Goal: Check status: Check status

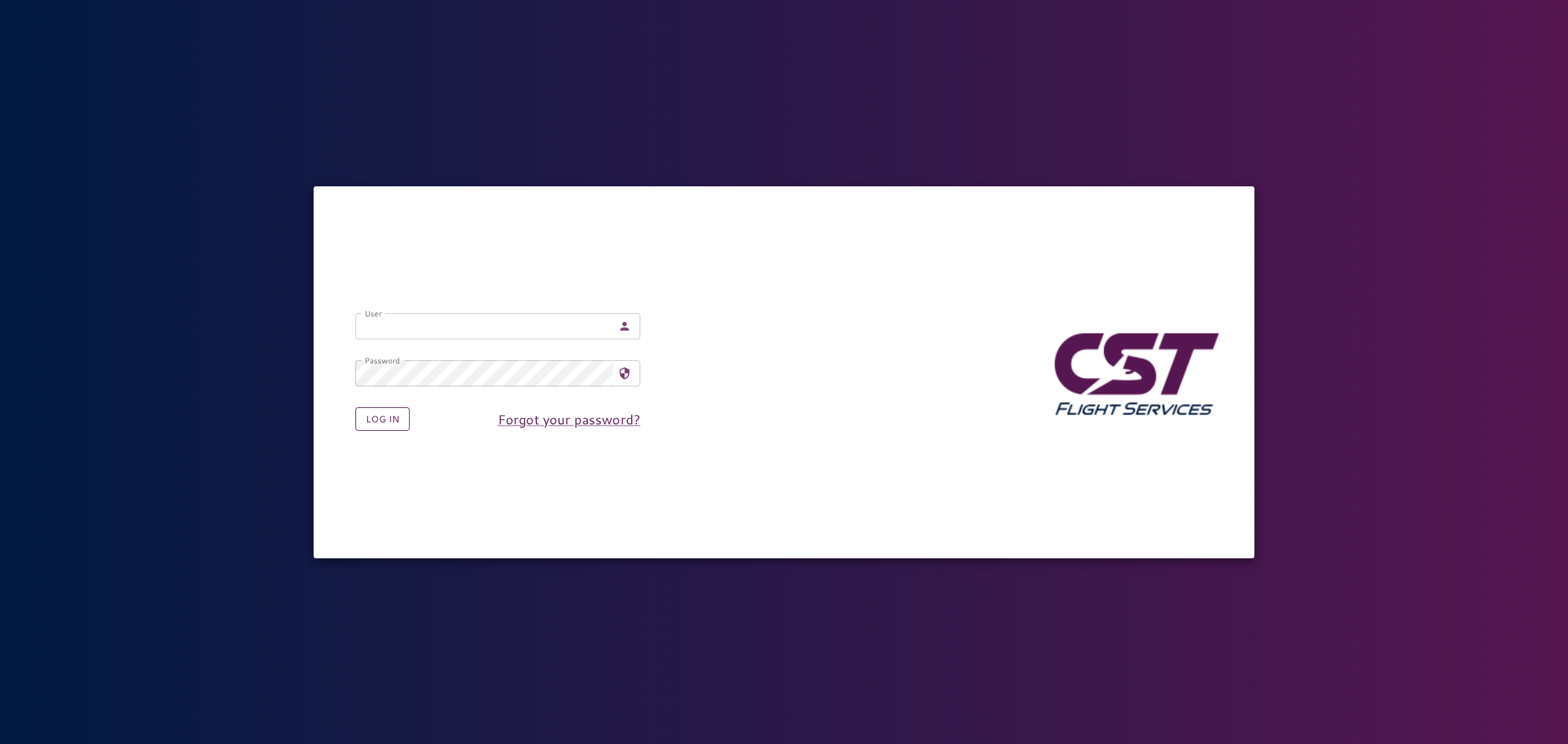
type input "**********"
click at [393, 422] on button "Log in" at bounding box center [382, 418] width 54 height 24
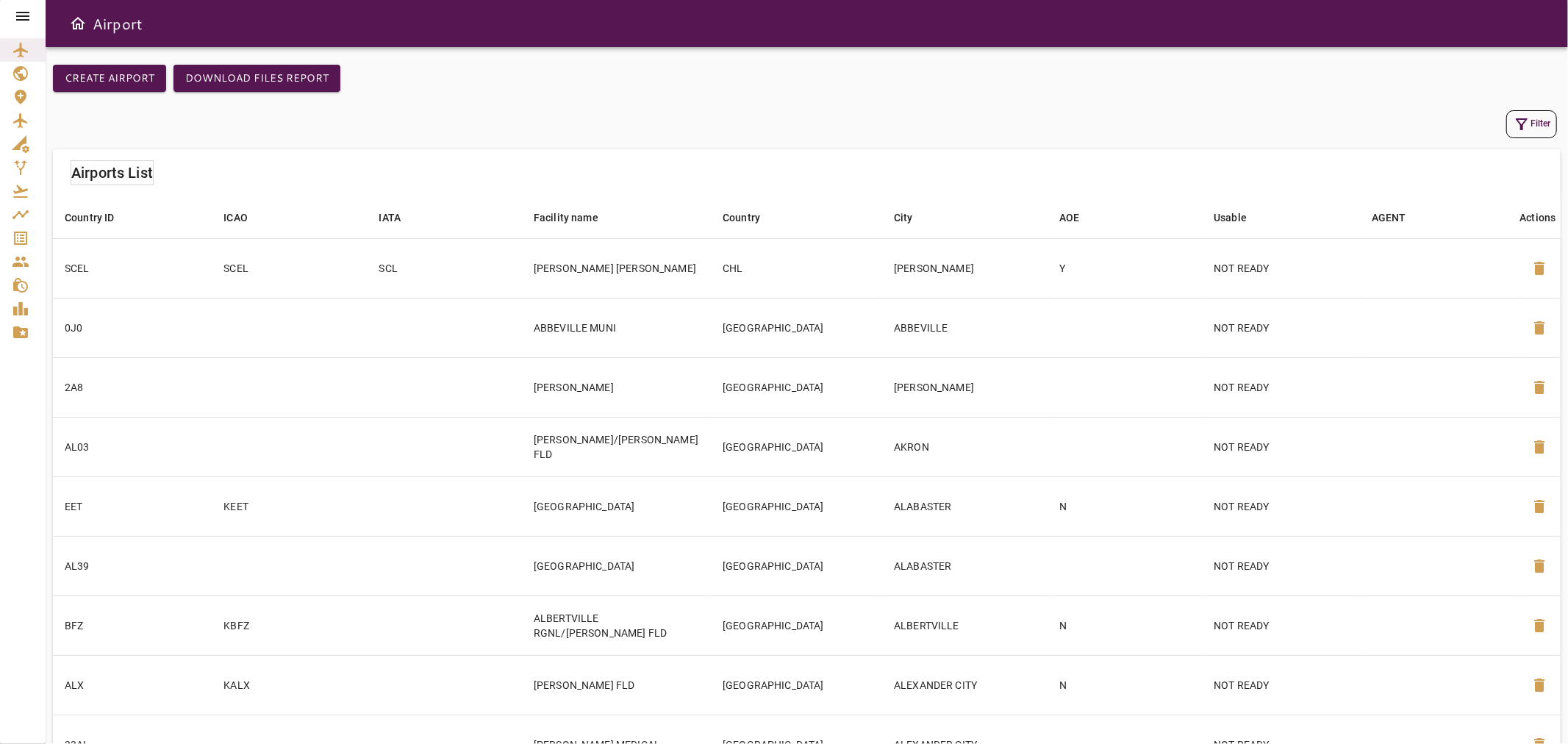
drag, startPoint x: 1763, startPoint y: 1, endPoint x: 566, endPoint y: 50, distance: 1198.0
click at [566, 50] on div "Create airport Download Files Report Filter Airports List Country ID arrow_down…" at bounding box center [807, 395] width 1522 height 697
click at [23, 23] on icon at bounding box center [23, 16] width 18 height 18
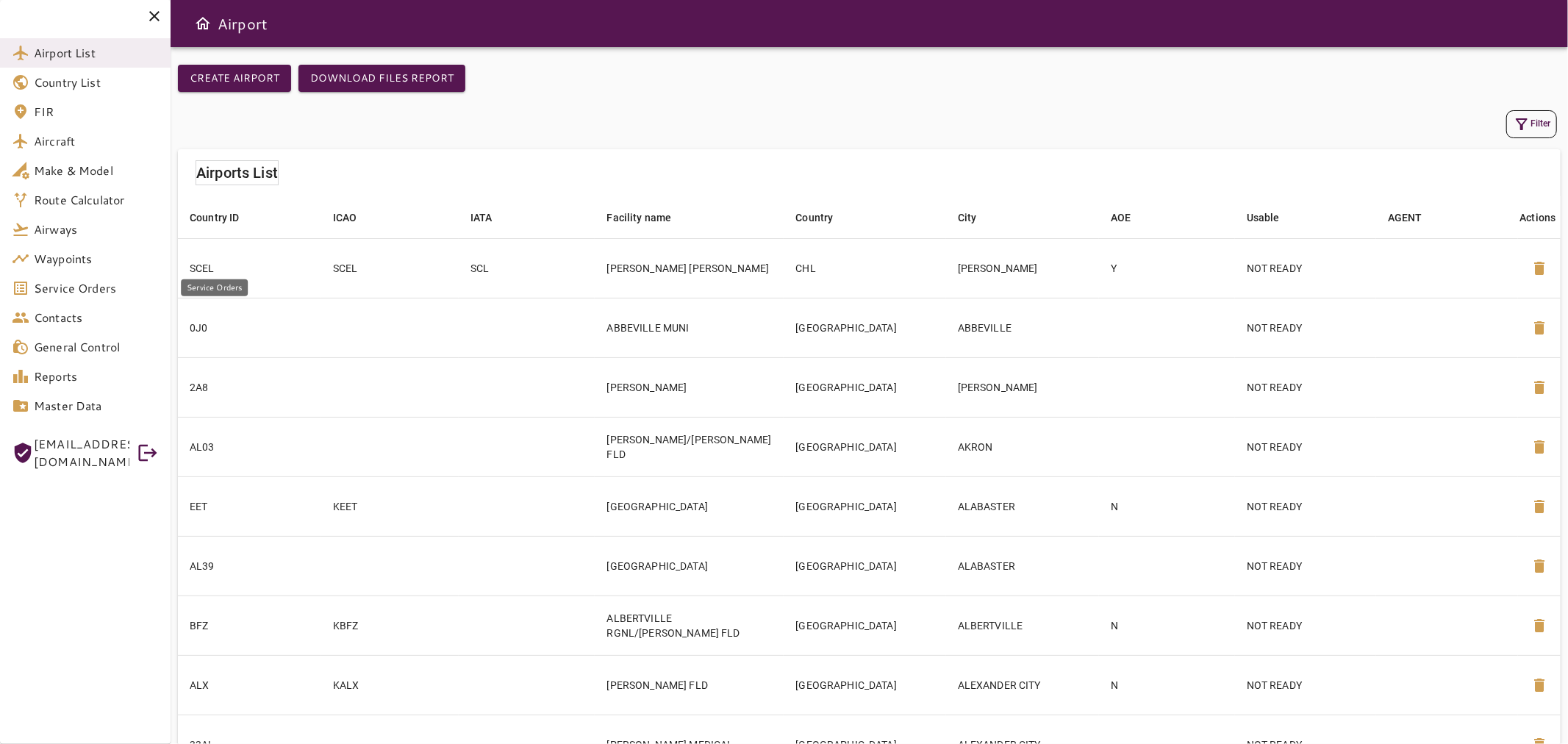
click at [69, 288] on span "Service Orders" at bounding box center [97, 288] width 125 height 18
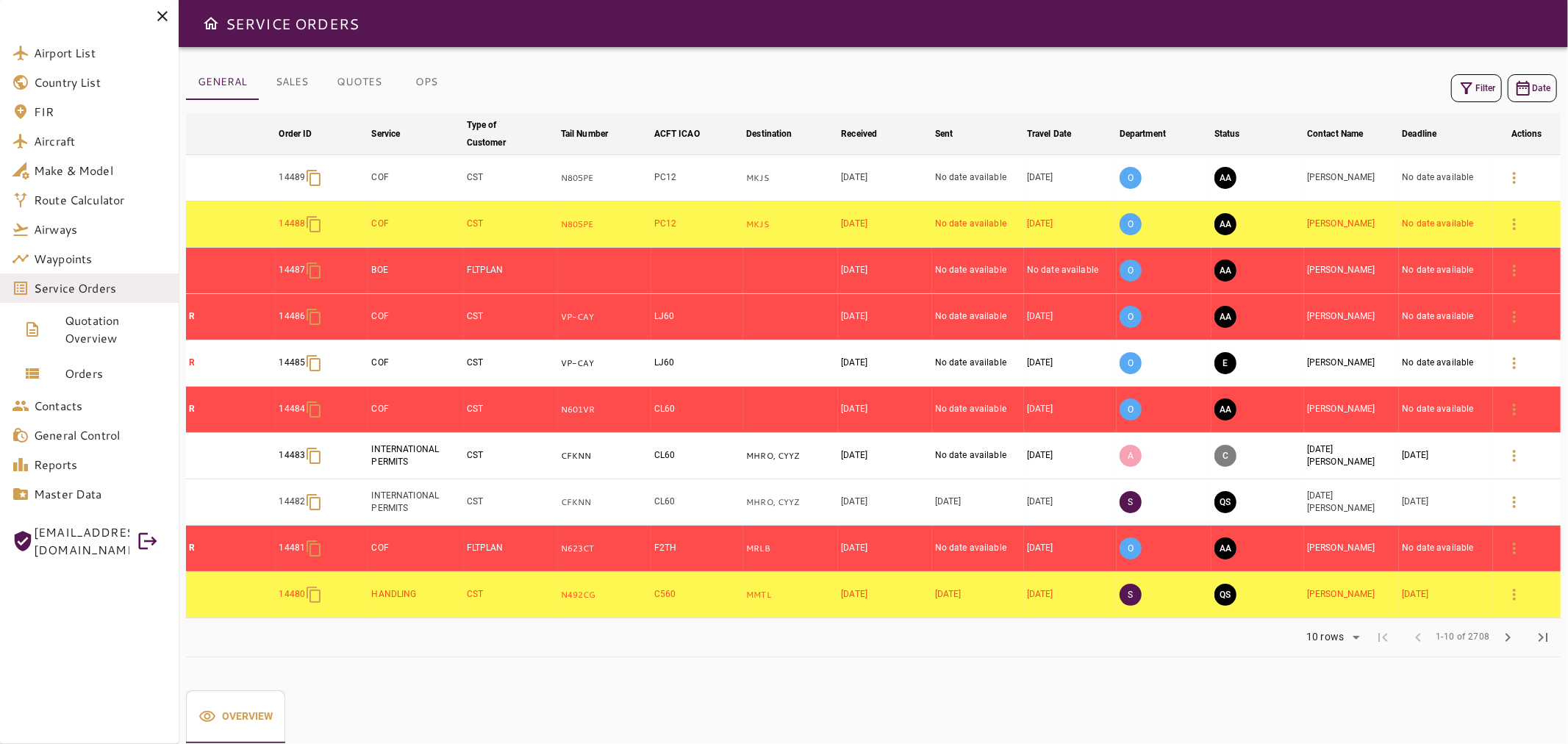
click at [1466, 90] on icon "button" at bounding box center [1467, 89] width 12 height 12
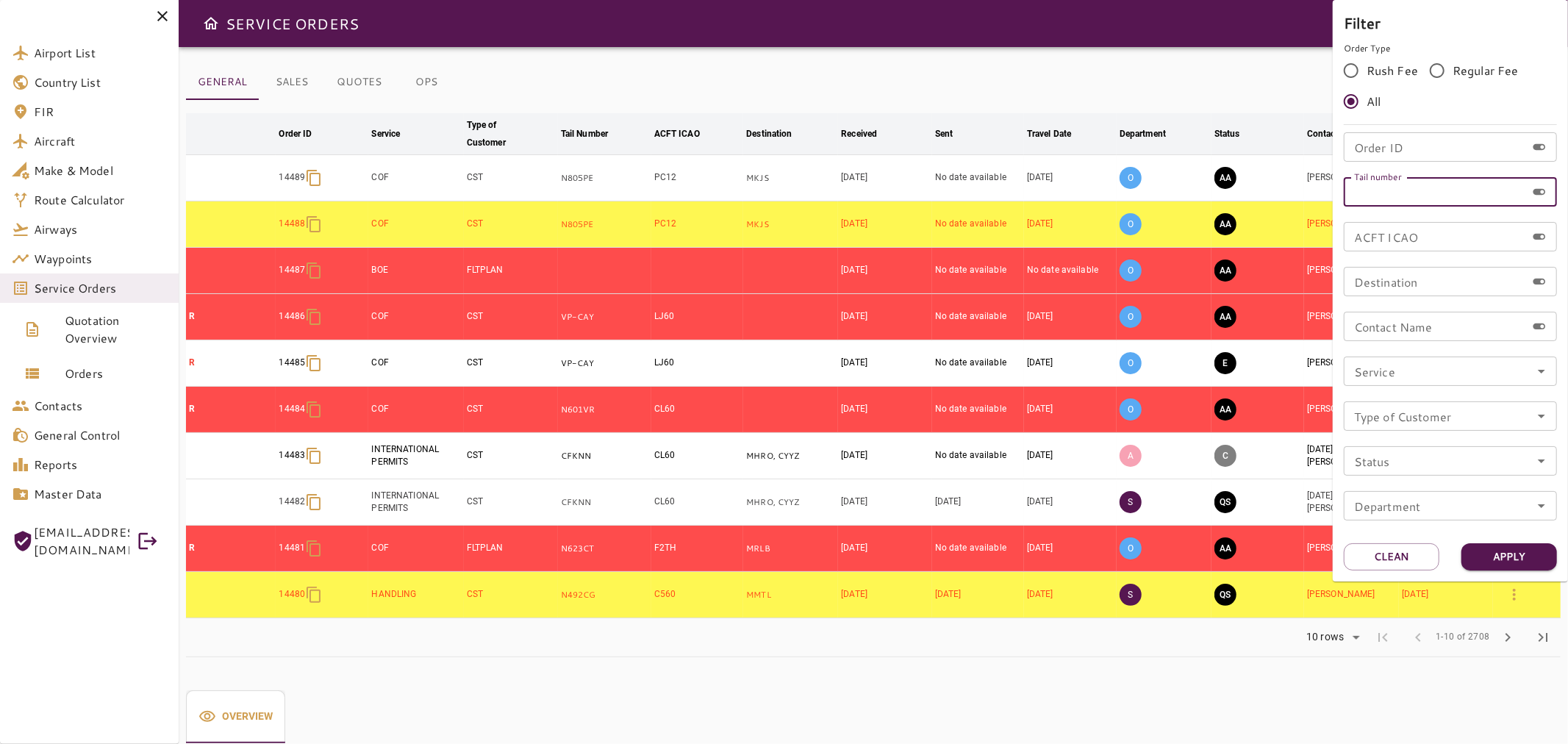
click at [1379, 186] on input "Tail number" at bounding box center [1435, 192] width 182 height 30
type input "******"
click at [1495, 556] on button "Apply" at bounding box center [1509, 556] width 96 height 27
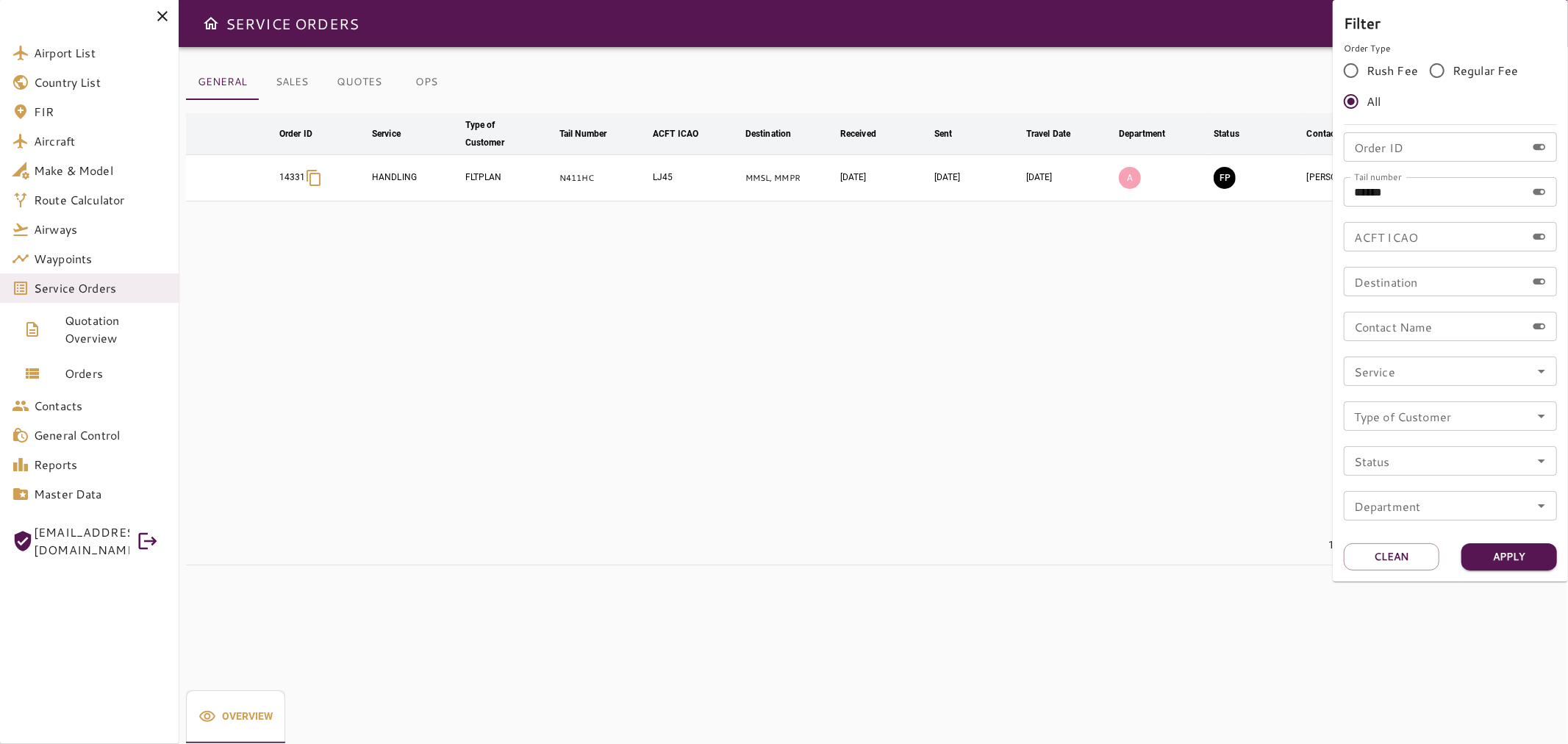
click at [947, 382] on div at bounding box center [784, 372] width 1568 height 744
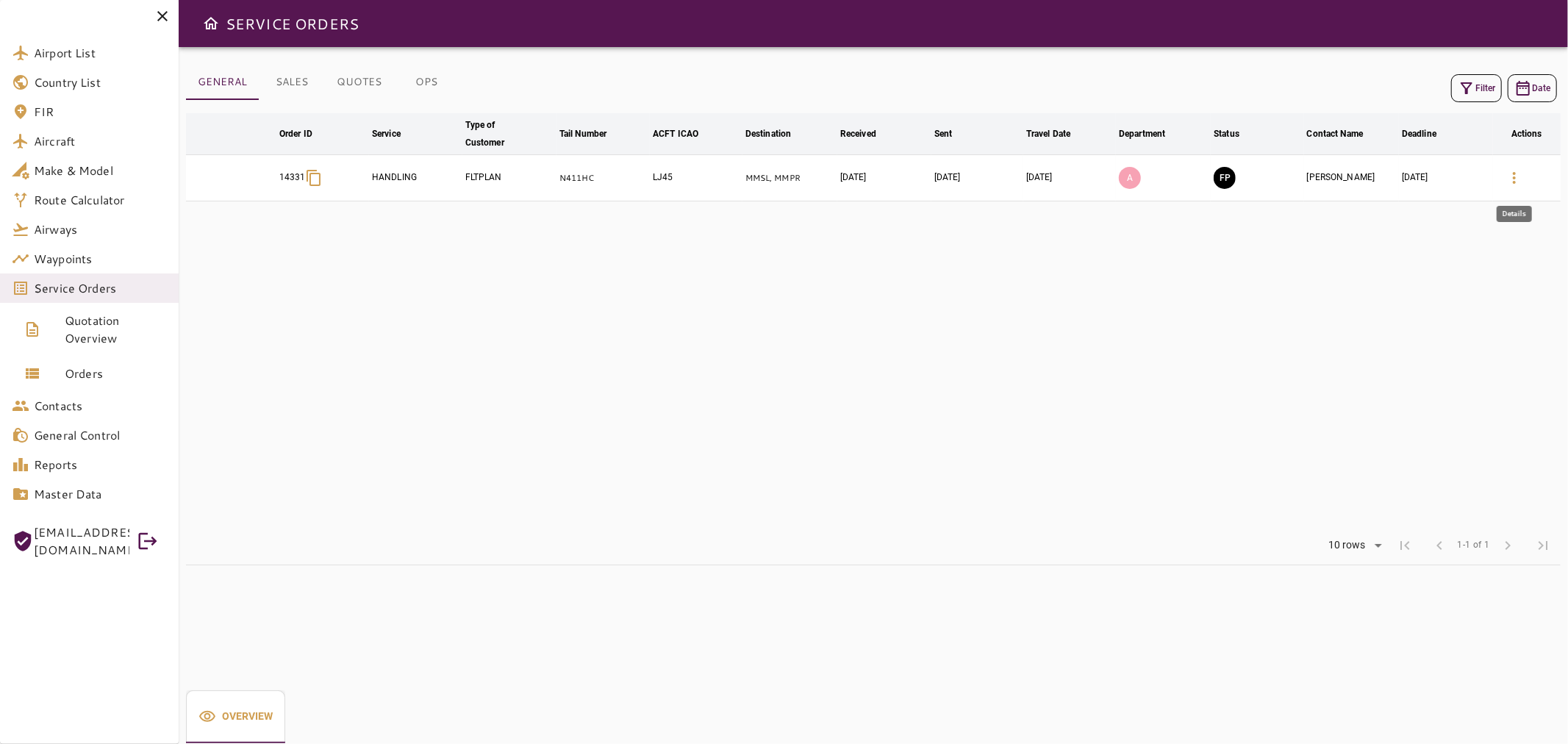
click at [1517, 180] on icon "button" at bounding box center [1514, 178] width 18 height 18
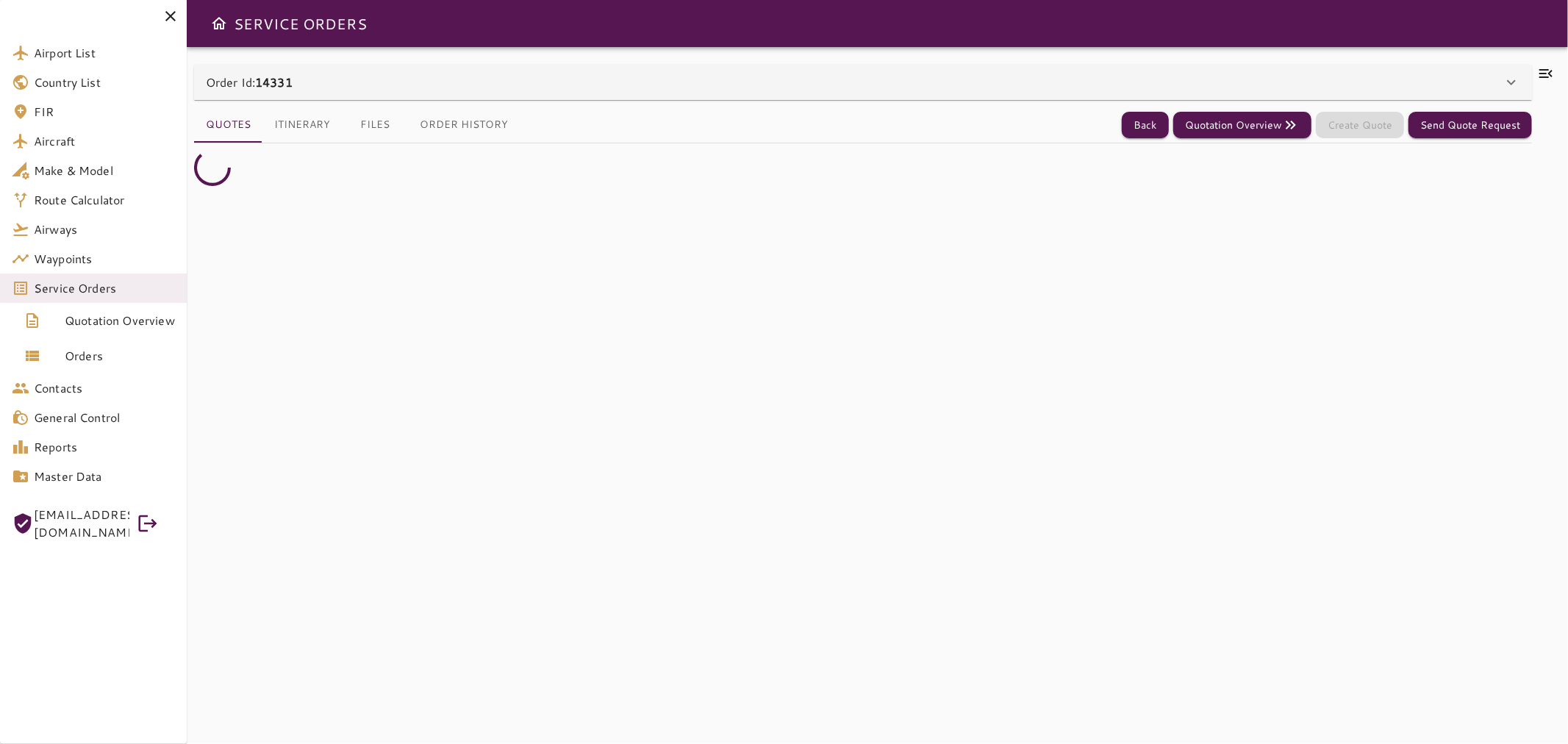
click at [170, 13] on icon at bounding box center [171, 16] width 18 height 18
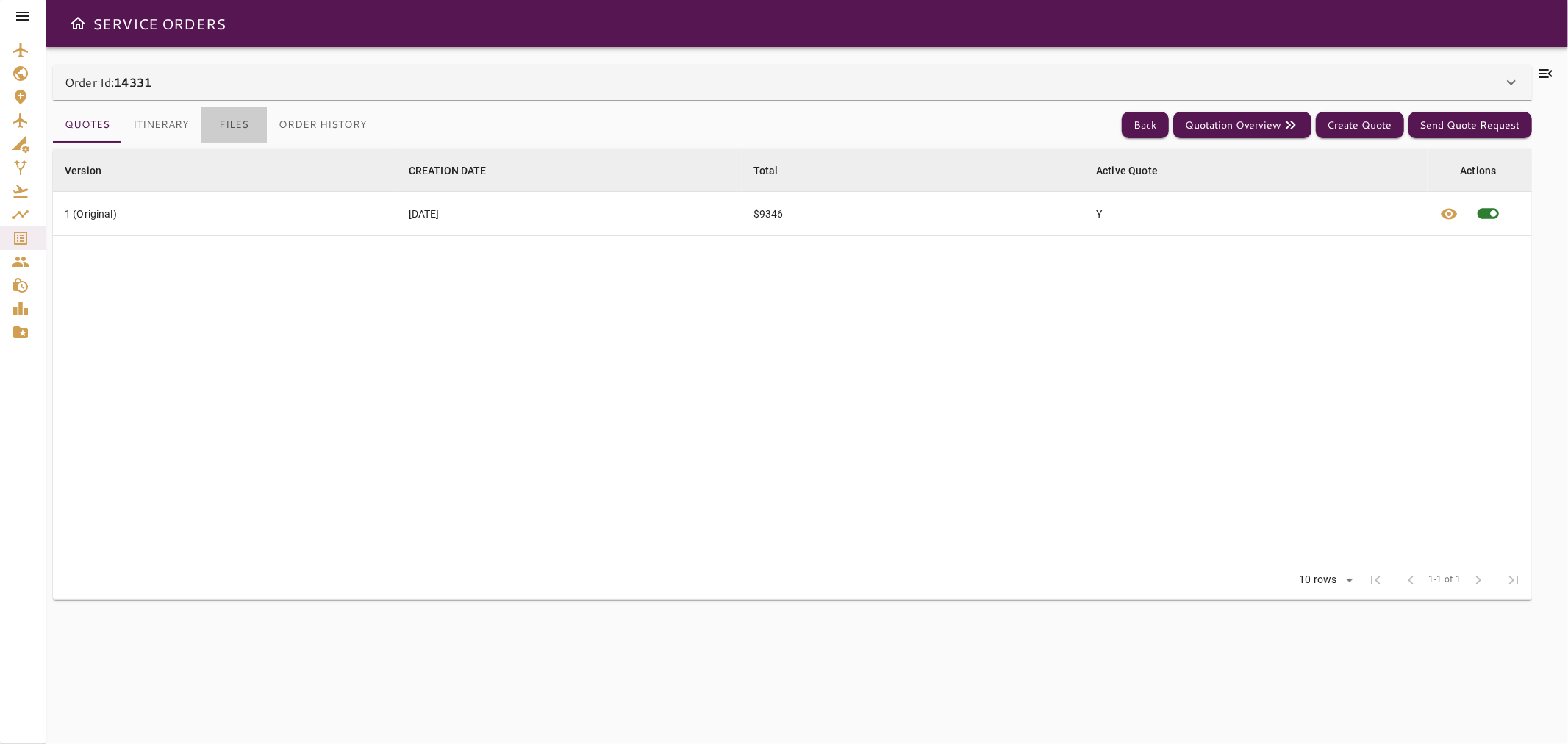
click at [230, 130] on button "Files" at bounding box center [234, 124] width 67 height 35
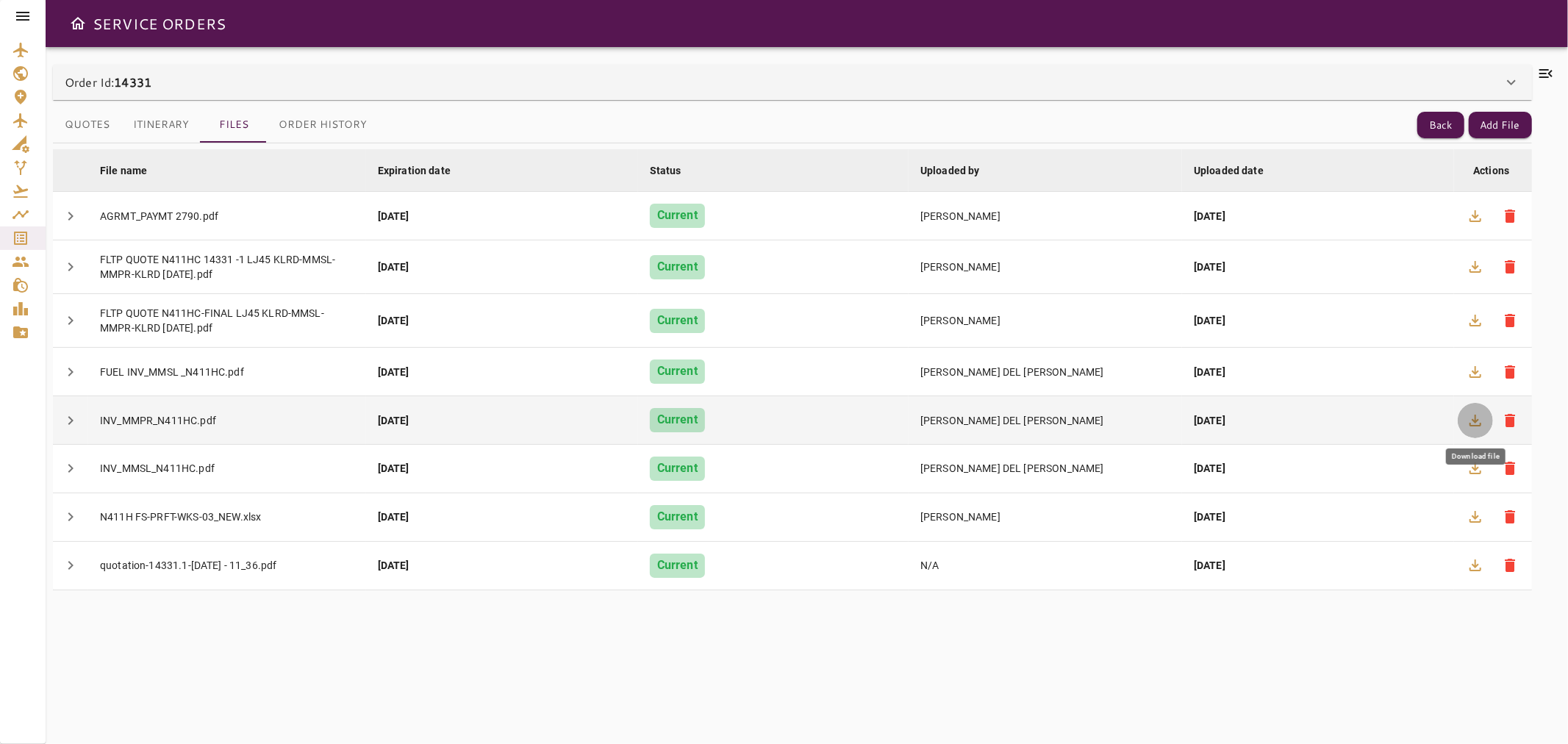
click at [1471, 422] on icon "button" at bounding box center [1475, 421] width 18 height 18
